Goal: Transaction & Acquisition: Book appointment/travel/reservation

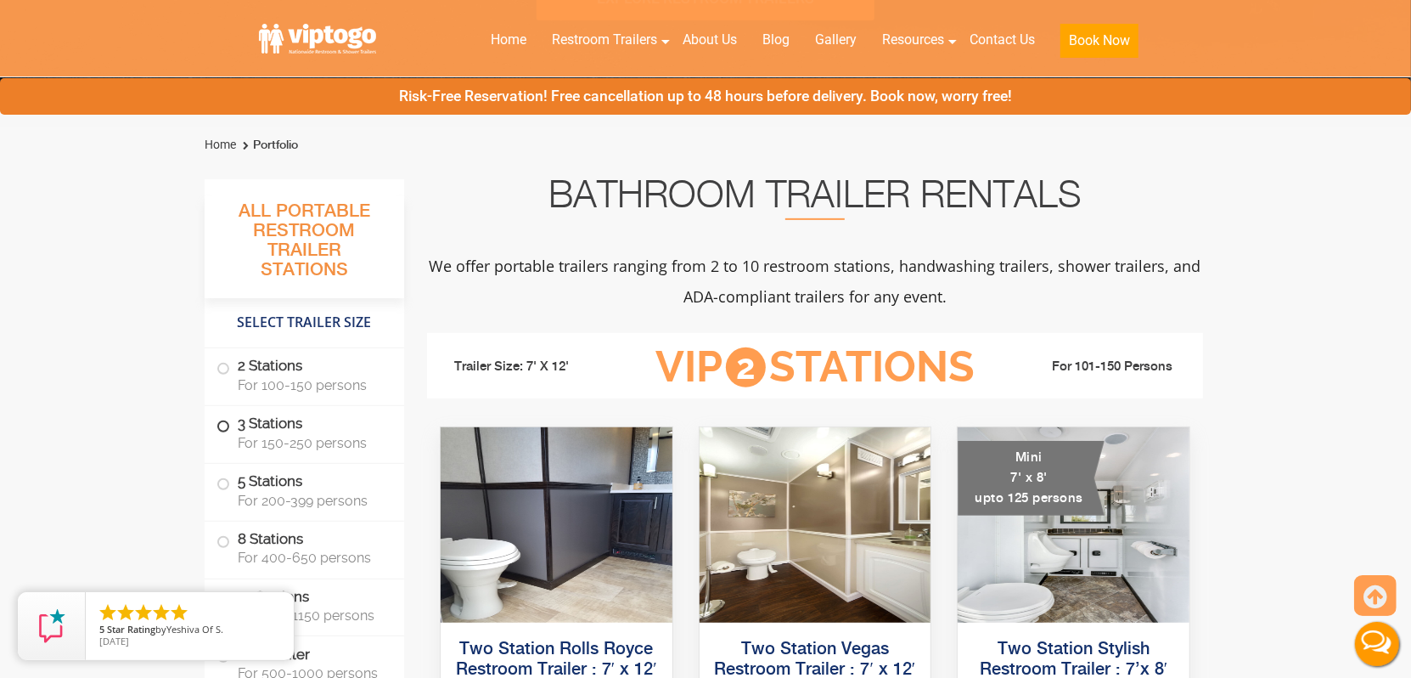
click at [307, 448] on span "For 150-250 persons" at bounding box center [311, 443] width 146 height 16
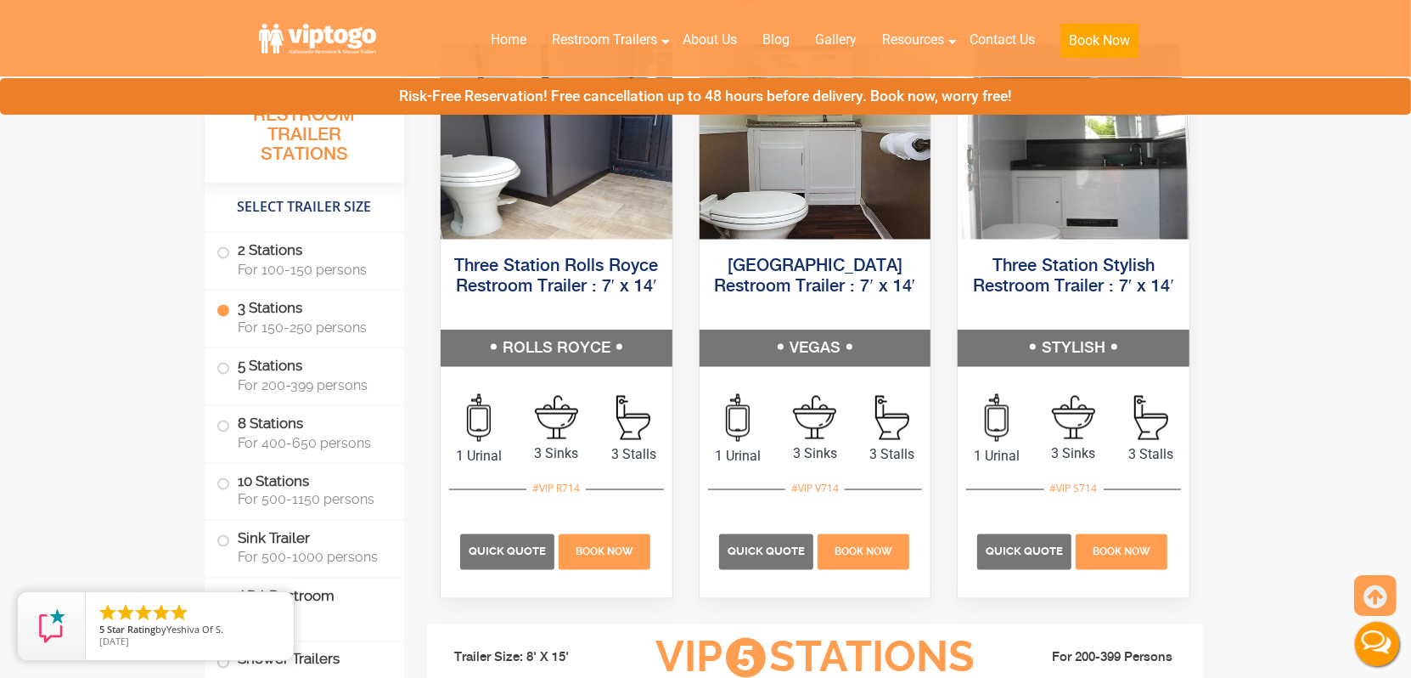
scroll to position [2065, 0]
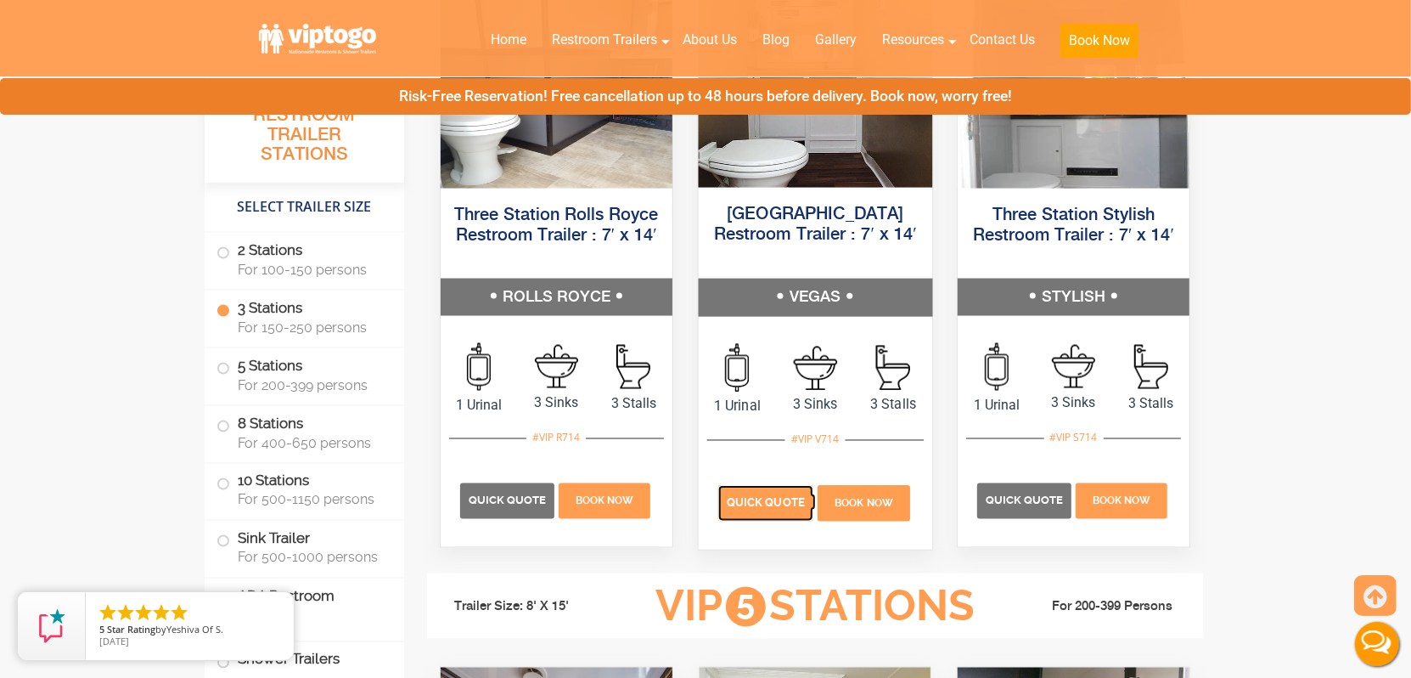
click at [746, 506] on span "Quick Quote" at bounding box center [766, 502] width 78 height 13
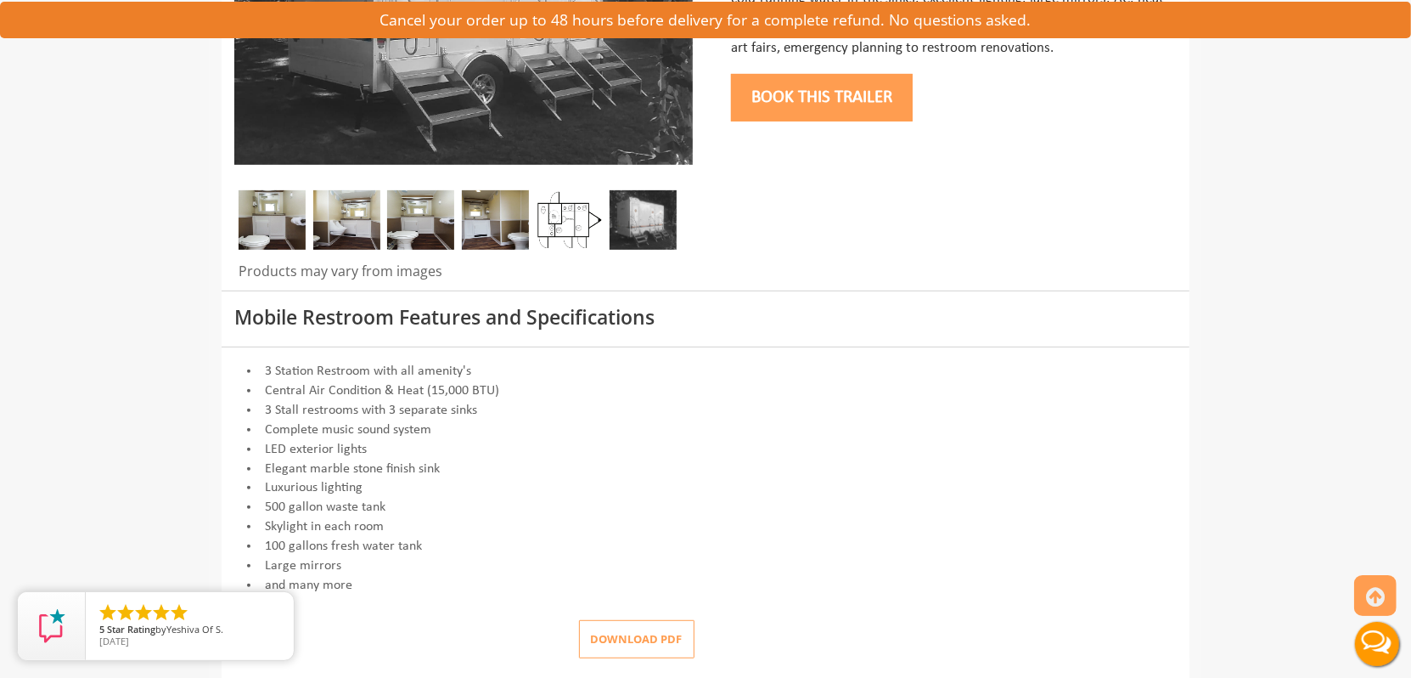
scroll to position [510, 0]
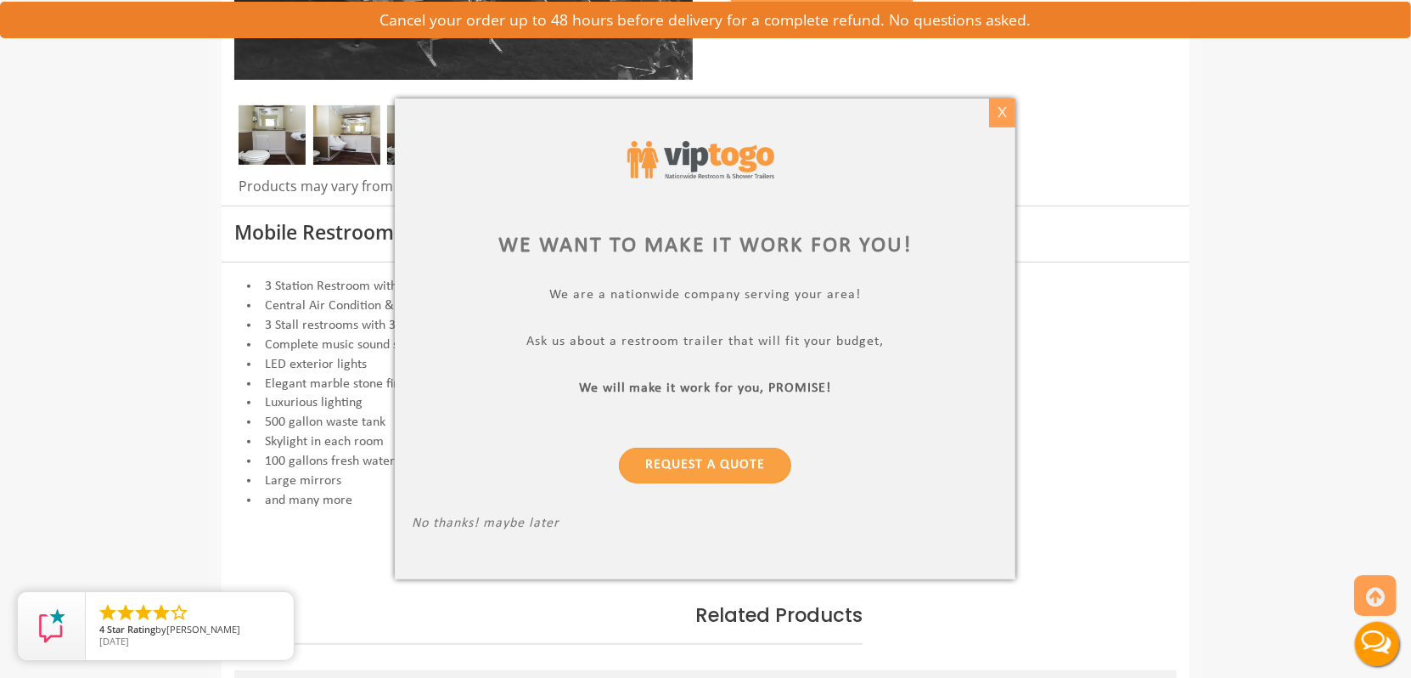
click at [1006, 113] on div "X" at bounding box center [1002, 113] width 26 height 29
